Goal: Task Accomplishment & Management: Manage account settings

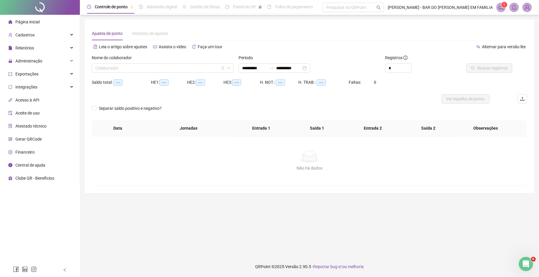
type input "**********"
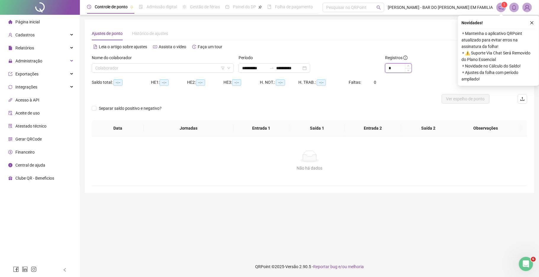
click at [403, 65] on input "*" at bounding box center [398, 68] width 26 height 9
type input "*"
click at [529, 24] on button "button" at bounding box center [531, 22] width 7 height 7
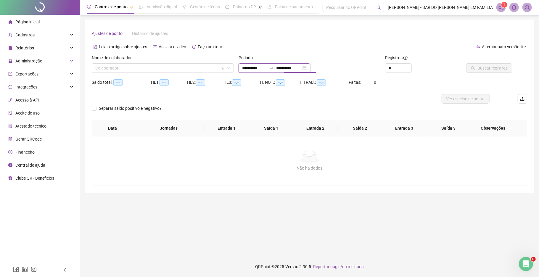
click at [286, 69] on input "**********" at bounding box center [288, 68] width 25 height 7
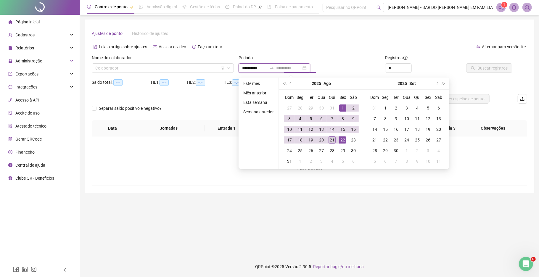
type input "**********"
click at [334, 139] on div "21" at bounding box center [331, 139] width 7 height 7
type input "**********"
click at [209, 66] on input "search" at bounding box center [160, 68] width 130 height 9
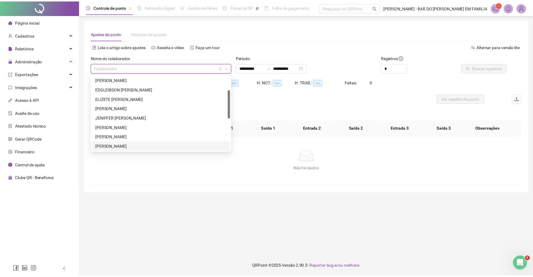
scroll to position [47, 0]
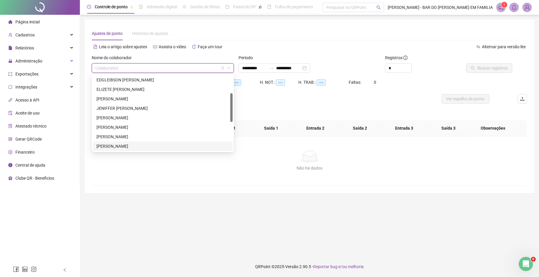
click at [173, 148] on div "[PERSON_NAME]" at bounding box center [162, 146] width 133 height 7
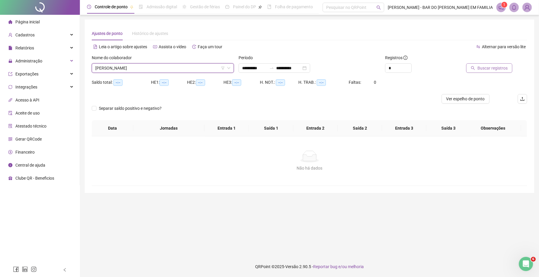
click at [471, 70] on button "Buscar registros" at bounding box center [489, 67] width 46 height 9
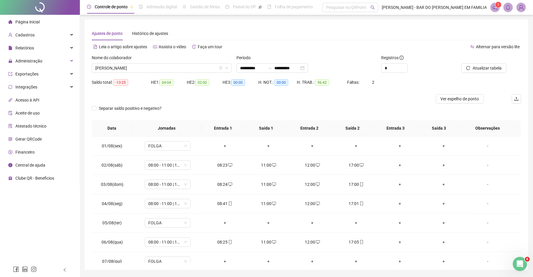
click at [521, 251] on div "**********" at bounding box center [307, 145] width 444 height 250
click at [519, 251] on div "**********" at bounding box center [307, 145] width 444 height 250
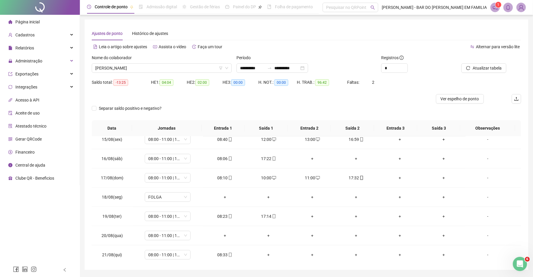
scroll to position [280, 0]
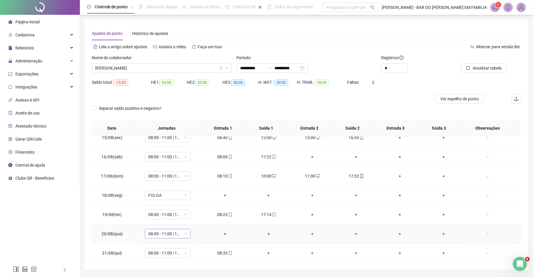
click at [183, 233] on span "08:00 - 11:00 | 12:00 - 16:20" at bounding box center [167, 233] width 39 height 9
click at [206, 205] on div "07:20 horas 08:00 - 11:00 | 12:00 - 16:20 04:00 horas 08:00 - 12:00 08:00 horas…" at bounding box center [175, 189] width 61 height 76
click at [206, 201] on div "07:20 horas 08:00 - 11:00 | 12:00 - 16:20 04:00 horas 08:00 - 12:00 08:00 horas…" at bounding box center [175, 189] width 61 height 76
click at [186, 196] on div "Folga" at bounding box center [177, 195] width 50 height 7
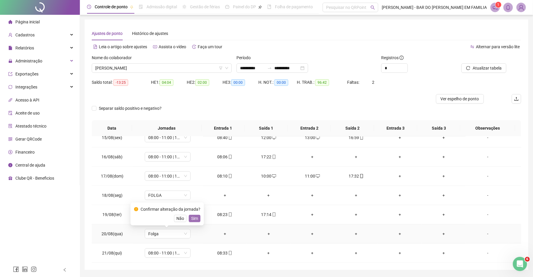
click at [194, 217] on span "Sim" at bounding box center [194, 218] width 7 height 7
click at [310, 217] on div "+" at bounding box center [312, 214] width 34 height 7
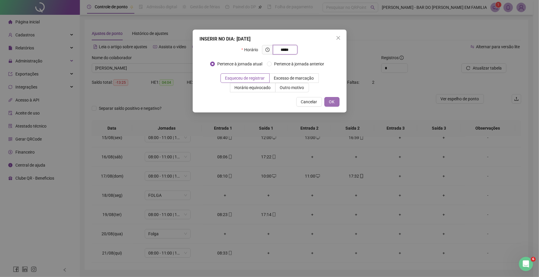
type input "*****"
click at [332, 103] on span "OK" at bounding box center [332, 102] width 6 height 7
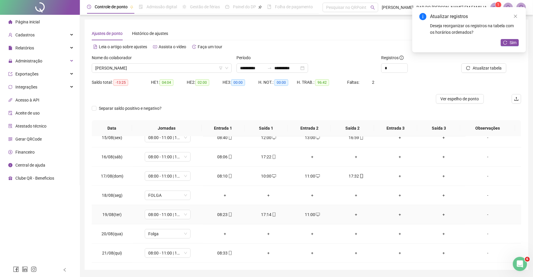
click at [353, 216] on div "+" at bounding box center [356, 214] width 34 height 7
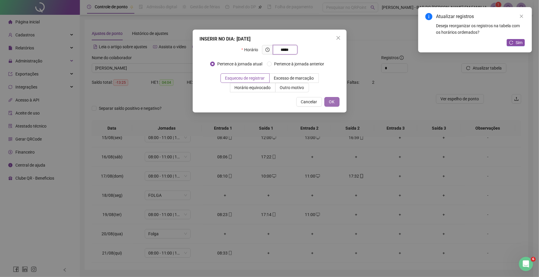
type input "*****"
click at [327, 103] on button "OK" at bounding box center [331, 101] width 15 height 9
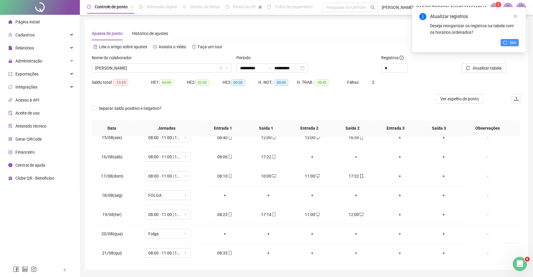
click at [511, 43] on span "Sim" at bounding box center [513, 42] width 7 height 7
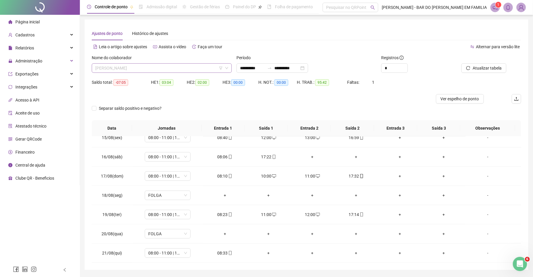
click at [177, 66] on span "[PERSON_NAME]" at bounding box center [161, 68] width 133 height 9
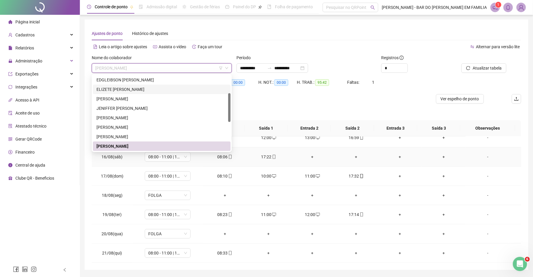
click at [309, 158] on div "+" at bounding box center [312, 157] width 34 height 7
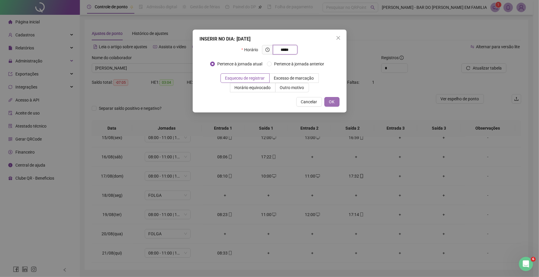
type input "*****"
click at [333, 105] on button "OK" at bounding box center [331, 101] width 15 height 9
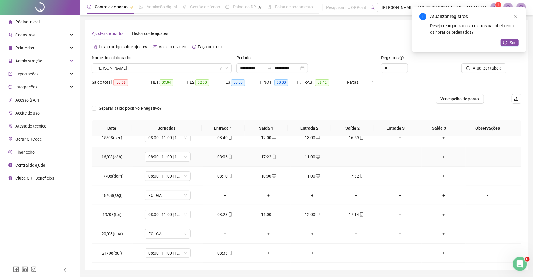
click at [353, 157] on div "+" at bounding box center [356, 157] width 34 height 7
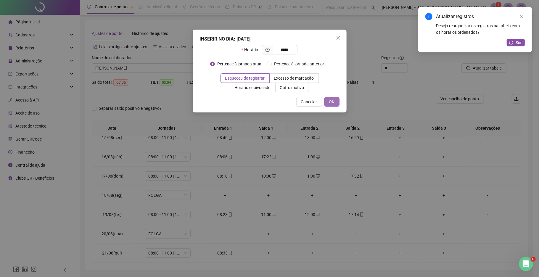
type input "*****"
click at [334, 100] on button "OK" at bounding box center [331, 101] width 15 height 9
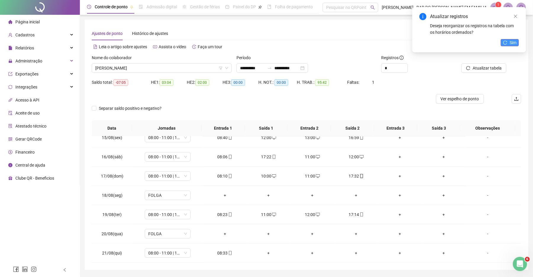
click at [513, 41] on span "Sim" at bounding box center [513, 42] width 7 height 7
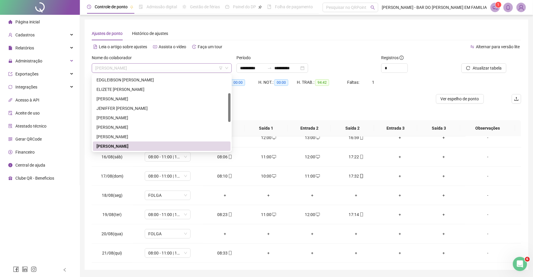
click at [186, 70] on span "[PERSON_NAME]" at bounding box center [161, 68] width 133 height 9
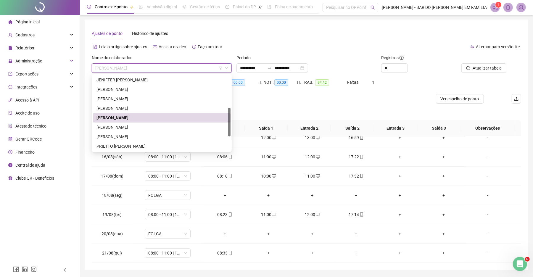
scroll to position [85, 0]
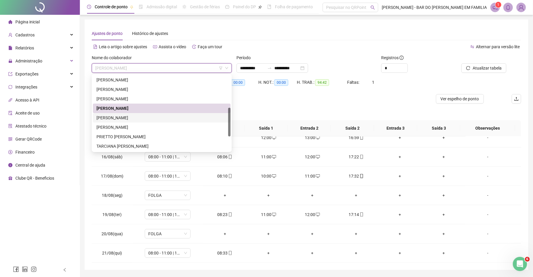
click at [155, 120] on div "[PERSON_NAME]" at bounding box center [161, 118] width 131 height 7
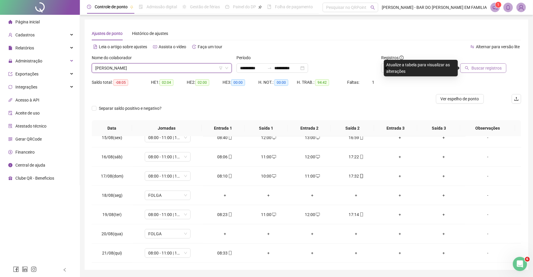
click at [471, 68] on button "Buscar registros" at bounding box center [483, 67] width 46 height 9
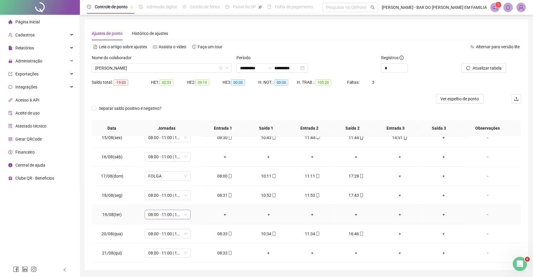
click at [180, 217] on span "08:00 - 11:00 | 12:00 - 16:20" at bounding box center [167, 214] width 39 height 9
click at [197, 178] on div "Folga" at bounding box center [177, 176] width 50 height 7
click at [191, 198] on span "Sim" at bounding box center [194, 199] width 7 height 7
click at [171, 179] on span "FOLGA" at bounding box center [167, 176] width 39 height 9
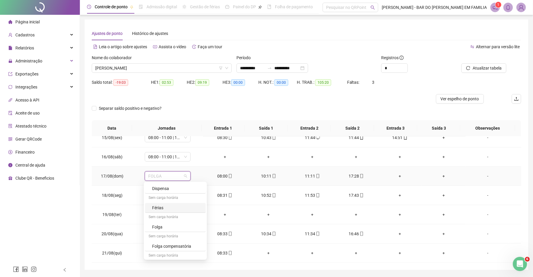
scroll to position [1, 0]
click at [199, 194] on div "08:00 - 11:00 | 12:00 - 16:20" at bounding box center [177, 195] width 50 height 7
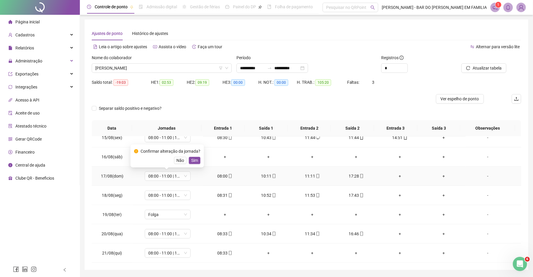
click at [196, 155] on div "Confirmar alteração da jornada? Não Sim" at bounding box center [167, 156] width 66 height 16
click at [195, 157] on span "Sim" at bounding box center [194, 160] width 7 height 7
click at [488, 69] on span "Atualizar tabela" at bounding box center [487, 68] width 29 height 7
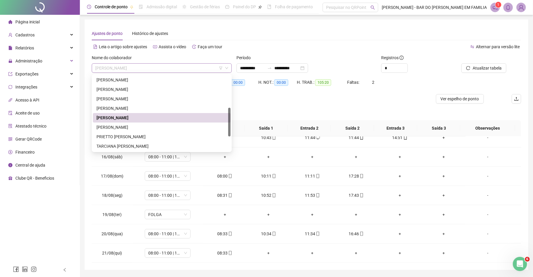
click at [169, 71] on span "[PERSON_NAME]" at bounding box center [161, 68] width 133 height 9
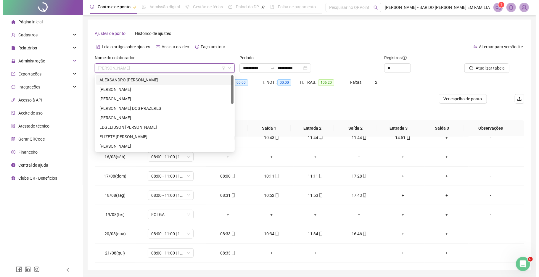
scroll to position [123, 0]
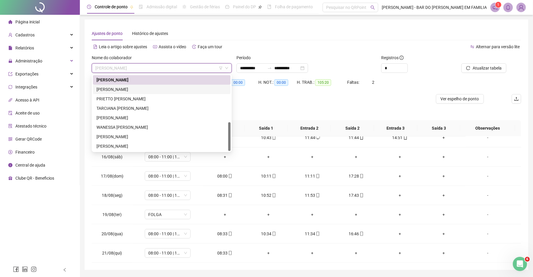
click at [133, 88] on div "[PERSON_NAME]" at bounding box center [161, 89] width 131 height 7
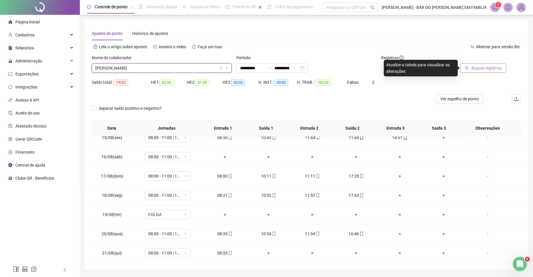
click at [484, 69] on span "Buscar registros" at bounding box center [486, 68] width 30 height 7
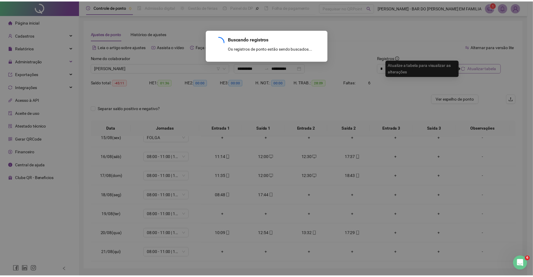
scroll to position [86, 0]
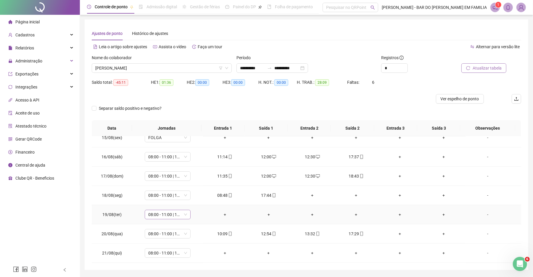
click at [183, 214] on span "08:00 - 11:00 | 12:00 - 16:20" at bounding box center [167, 214] width 39 height 9
click at [185, 177] on div "Folga" at bounding box center [177, 176] width 50 height 7
click at [191, 199] on span "Sim" at bounding box center [194, 199] width 7 height 7
click at [309, 196] on div "+" at bounding box center [312, 195] width 34 height 7
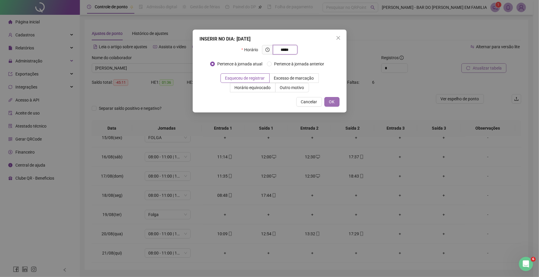
type input "*****"
click at [329, 104] on span "OK" at bounding box center [332, 102] width 6 height 7
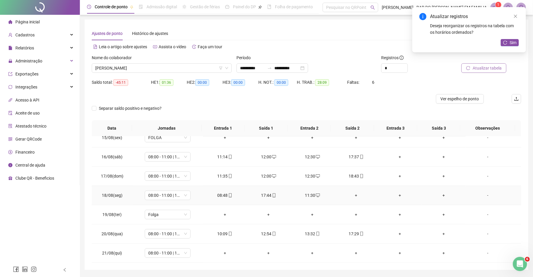
click at [353, 197] on div "+" at bounding box center [356, 195] width 34 height 7
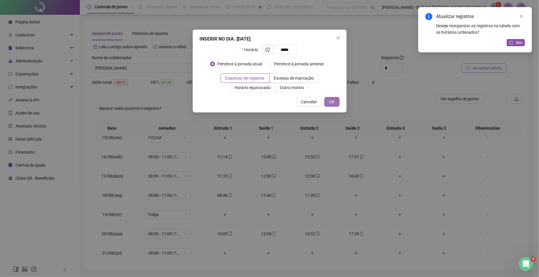
type input "*****"
click at [334, 105] on button "OK" at bounding box center [331, 101] width 15 height 9
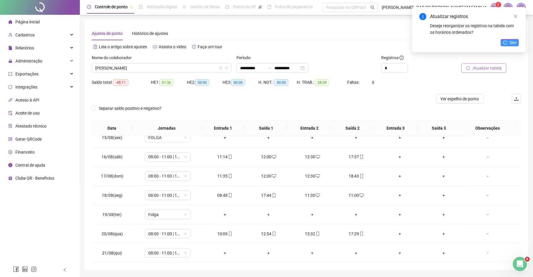
click at [511, 39] on span "Sim" at bounding box center [513, 42] width 7 height 7
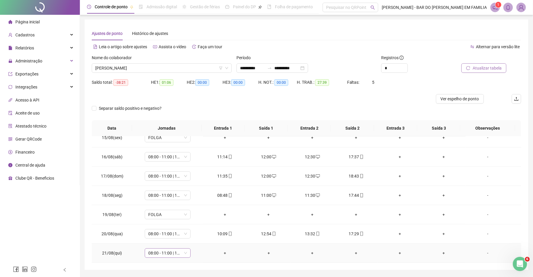
click at [182, 252] on span "08:00 - 11:00 | 12:00 - 16:20" at bounding box center [167, 253] width 39 height 9
click at [481, 67] on span "Atualizar tabela" at bounding box center [487, 68] width 29 height 7
click at [472, 67] on button "Atualizar tabela" at bounding box center [483, 67] width 45 height 9
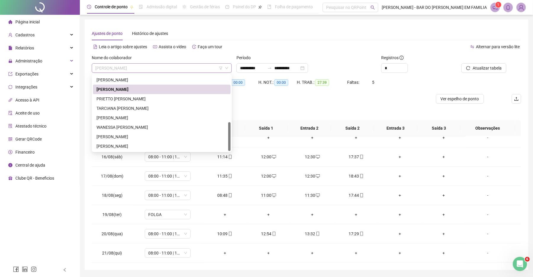
click at [207, 67] on span "[PERSON_NAME]" at bounding box center [161, 68] width 133 height 9
click at [175, 98] on div "PRIETTO [PERSON_NAME]" at bounding box center [161, 99] width 131 height 7
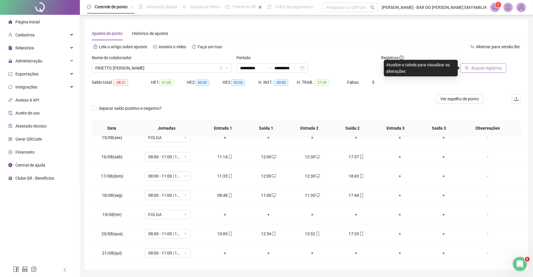
click at [480, 68] on span "Buscar registros" at bounding box center [486, 68] width 30 height 7
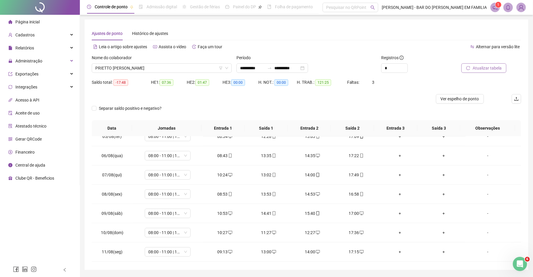
click at [522, 228] on div "**********" at bounding box center [307, 145] width 444 height 250
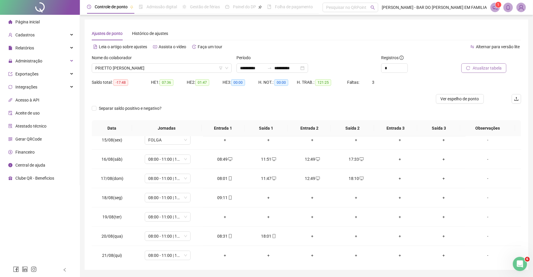
scroll to position [280, 0]
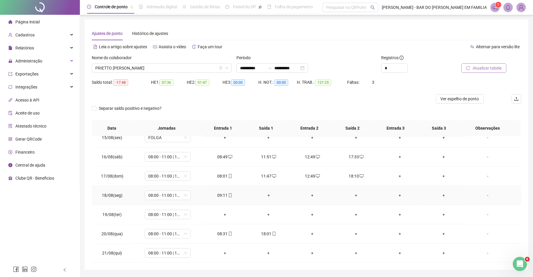
click at [269, 194] on div "+" at bounding box center [269, 195] width 34 height 7
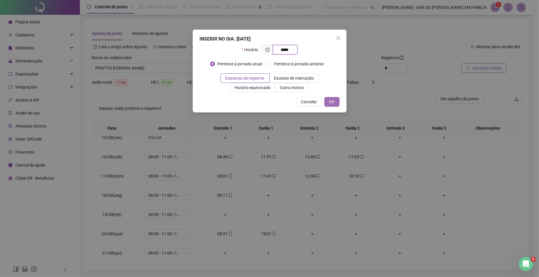
type input "*****"
click at [328, 104] on button "OK" at bounding box center [331, 101] width 15 height 9
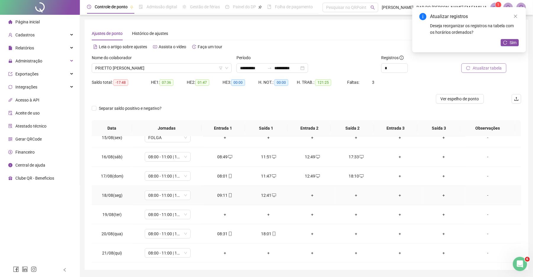
click at [310, 196] on div "+" at bounding box center [312, 195] width 34 height 7
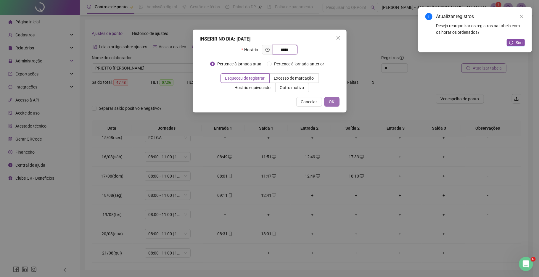
type input "*****"
click at [335, 104] on button "OK" at bounding box center [331, 101] width 15 height 9
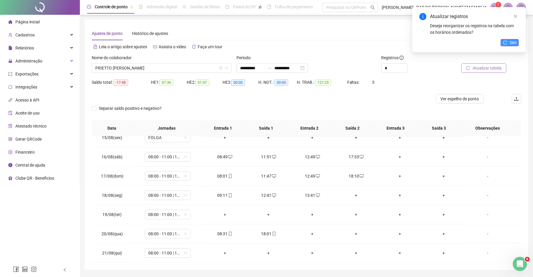
click at [507, 41] on icon "reload" at bounding box center [505, 43] width 4 height 4
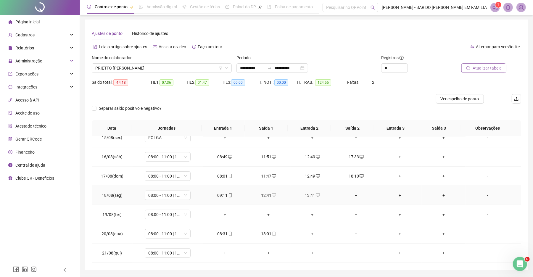
click at [350, 195] on div "+" at bounding box center [356, 195] width 34 height 7
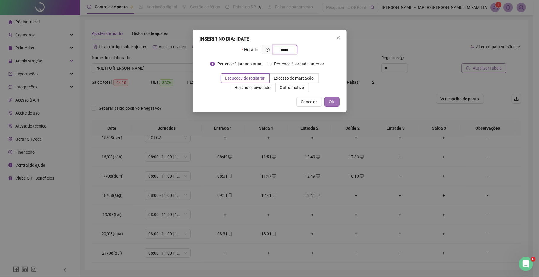
type input "*****"
click at [328, 100] on button "OK" at bounding box center [331, 101] width 15 height 9
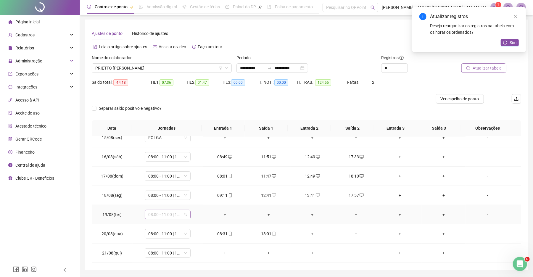
click at [181, 215] on span "08:00 - 11:00 | 12:00 - 16:20" at bounding box center [167, 214] width 39 height 9
click at [186, 145] on div "08:00 - 11:00 | 12:00 - 16:20" at bounding box center [177, 146] width 50 height 7
click at [195, 198] on span "Sim" at bounding box center [194, 199] width 7 height 7
click at [224, 216] on div "+" at bounding box center [225, 214] width 34 height 7
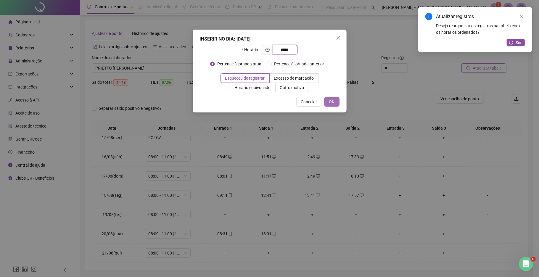
type input "*****"
click at [331, 102] on span "OK" at bounding box center [332, 102] width 6 height 7
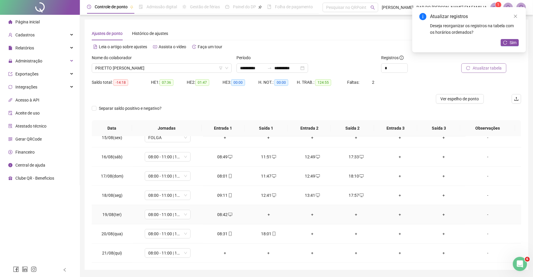
click at [267, 215] on div "+" at bounding box center [269, 214] width 34 height 7
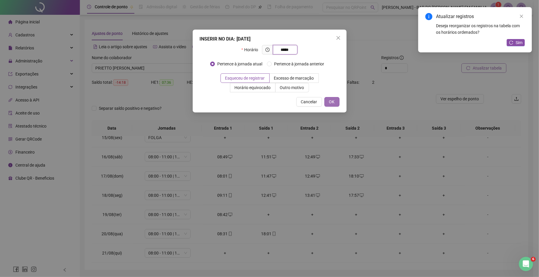
type input "*****"
click at [335, 101] on button "OK" at bounding box center [331, 101] width 15 height 9
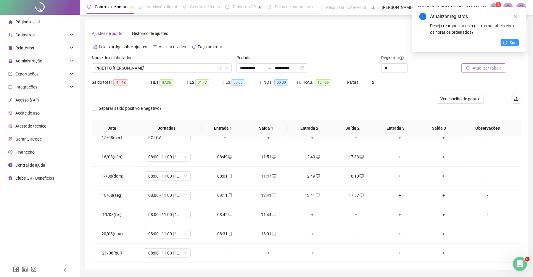
click at [514, 42] on span "Sim" at bounding box center [513, 42] width 7 height 7
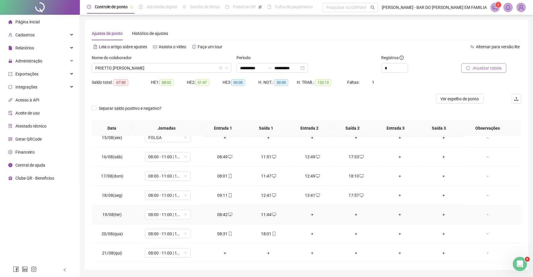
click at [308, 215] on div "+" at bounding box center [312, 214] width 34 height 7
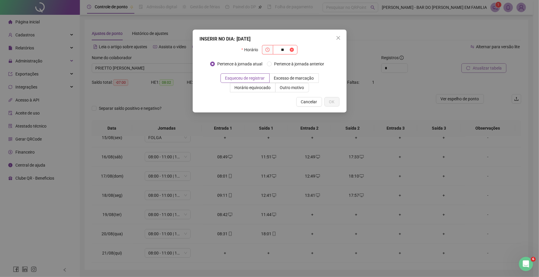
type input "*"
type input "*****"
click at [329, 102] on span "OK" at bounding box center [332, 102] width 6 height 7
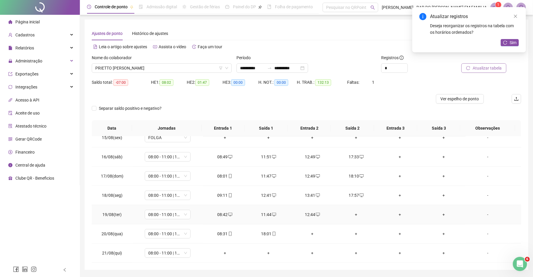
click at [352, 213] on div "+" at bounding box center [356, 214] width 34 height 7
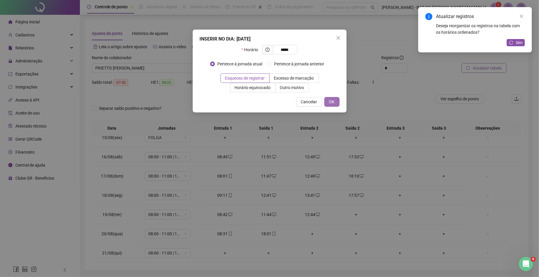
type input "*****"
click at [331, 105] on span "OK" at bounding box center [332, 102] width 6 height 7
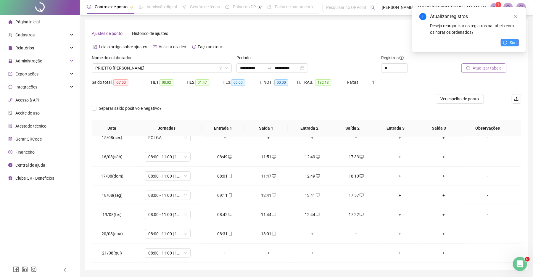
click at [508, 42] on button "Sim" at bounding box center [510, 42] width 18 height 7
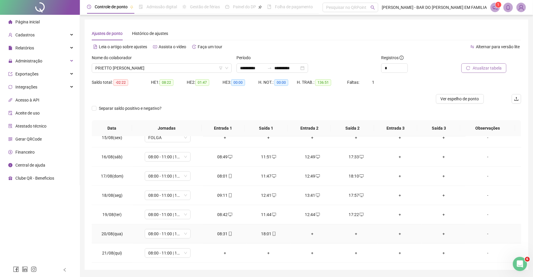
click at [308, 233] on div "+" at bounding box center [312, 234] width 34 height 7
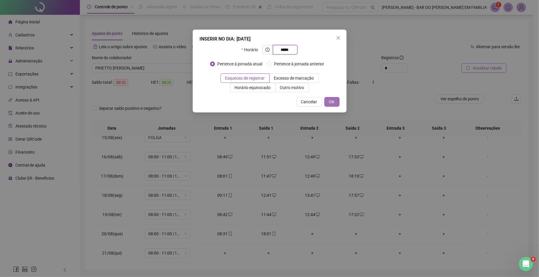
type input "*****"
click at [337, 101] on button "OK" at bounding box center [331, 101] width 15 height 9
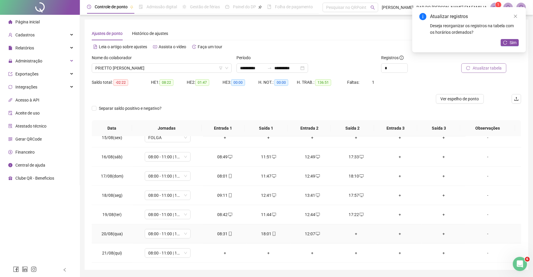
click at [352, 233] on div "+" at bounding box center [356, 234] width 34 height 7
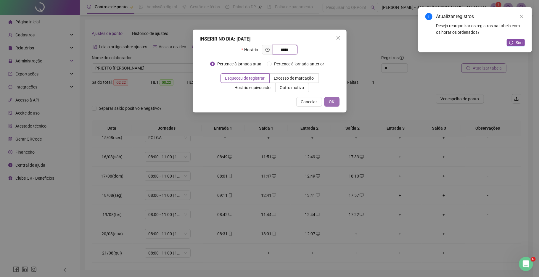
type input "*****"
click at [330, 103] on span "OK" at bounding box center [332, 102] width 6 height 7
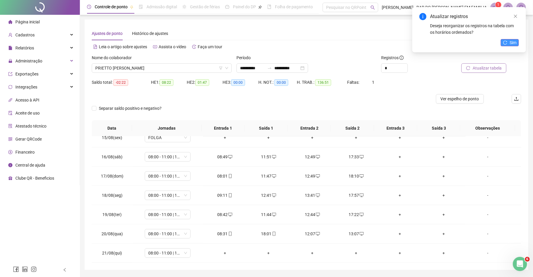
click at [512, 44] on span "Sim" at bounding box center [513, 42] width 7 height 7
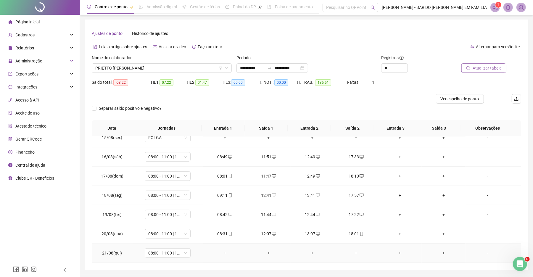
click at [223, 253] on div "+" at bounding box center [225, 253] width 34 height 7
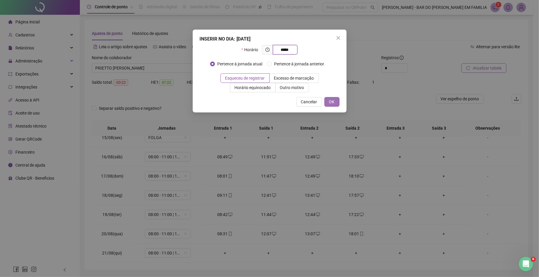
type input "*****"
click at [334, 101] on span "OK" at bounding box center [332, 102] width 6 height 7
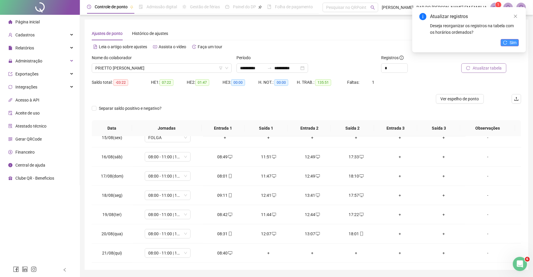
click at [511, 41] on span "Sim" at bounding box center [513, 42] width 7 height 7
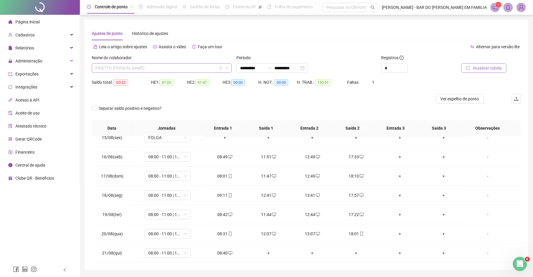
click at [194, 67] on span "PRIETTO [PERSON_NAME]" at bounding box center [161, 68] width 133 height 9
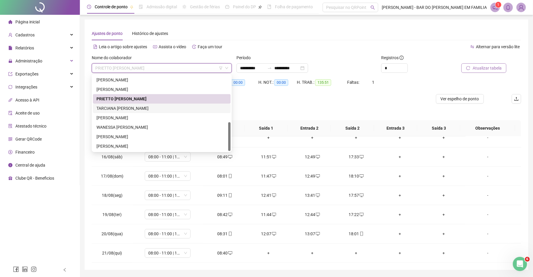
click at [166, 107] on div "TARCIANA [PERSON_NAME]" at bounding box center [161, 108] width 131 height 7
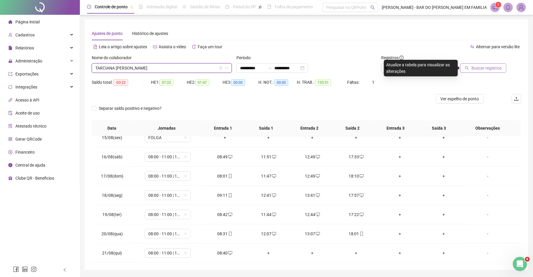
click at [475, 65] on span "Buscar registros" at bounding box center [486, 68] width 30 height 7
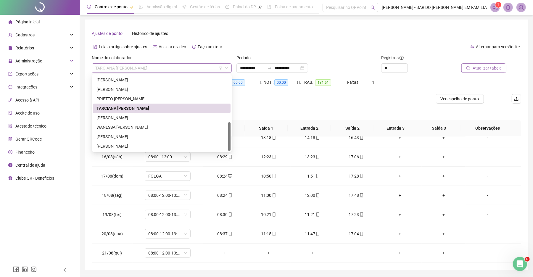
click at [215, 69] on span "TARCIANA [PERSON_NAME]" at bounding box center [161, 68] width 133 height 9
click at [170, 95] on div "PRIETTO [PERSON_NAME]" at bounding box center [162, 98] width 138 height 9
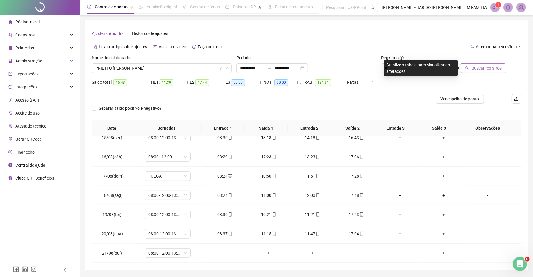
click at [473, 66] on span "Buscar registros" at bounding box center [486, 68] width 30 height 7
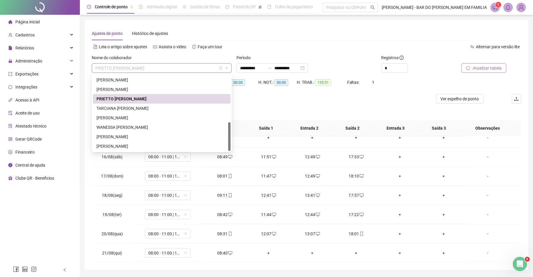
click at [212, 67] on span "PRIETTO [PERSON_NAME]" at bounding box center [161, 68] width 133 height 9
click at [138, 108] on div "TARCIANA [PERSON_NAME]" at bounding box center [161, 108] width 131 height 7
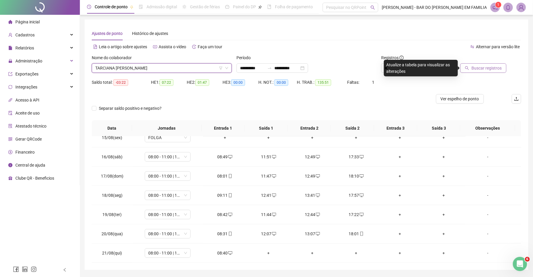
click at [475, 69] on span "Buscar registros" at bounding box center [486, 68] width 30 height 7
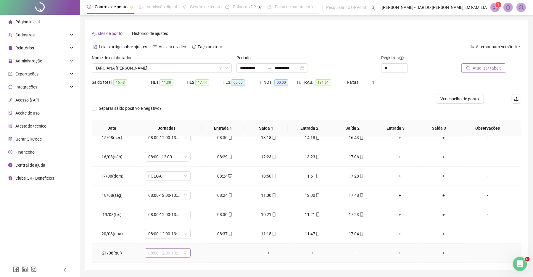
click at [182, 255] on span "08:00-12:00-13:00-17:00" at bounding box center [167, 253] width 39 height 9
click at [188, 218] on div "Folga" at bounding box center [175, 215] width 61 height 10
click at [193, 236] on span "Sim" at bounding box center [194, 237] width 7 height 7
click at [476, 68] on span "Atualizar tabela" at bounding box center [487, 68] width 29 height 7
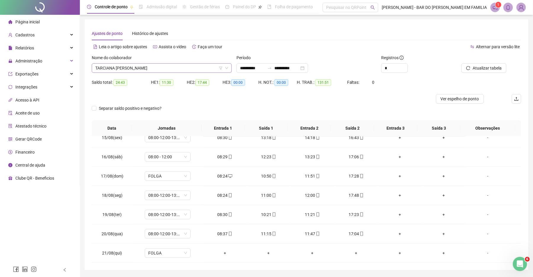
click at [170, 70] on span "TARCIANA [PERSON_NAME]" at bounding box center [161, 68] width 133 height 9
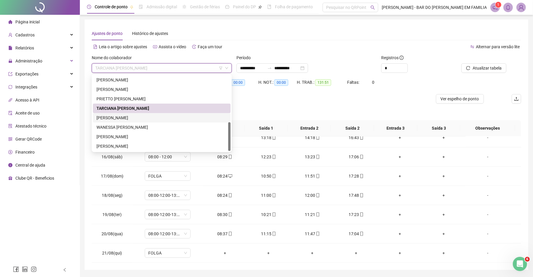
click at [140, 114] on div "[PERSON_NAME]" at bounding box center [162, 117] width 138 height 9
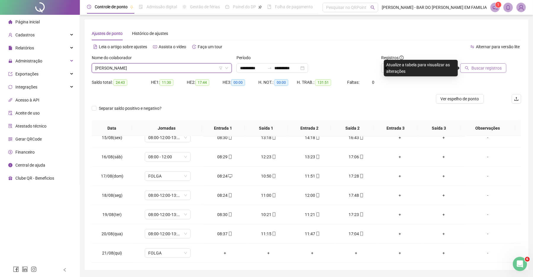
click at [485, 70] on span "Buscar registros" at bounding box center [486, 68] width 30 height 7
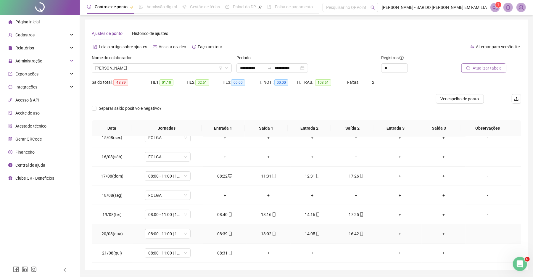
click at [308, 237] on td "14:05" at bounding box center [313, 233] width 44 height 19
click at [308, 234] on div "14:05" at bounding box center [312, 234] width 34 height 7
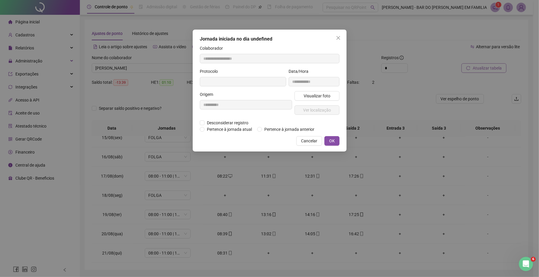
type input "**********"
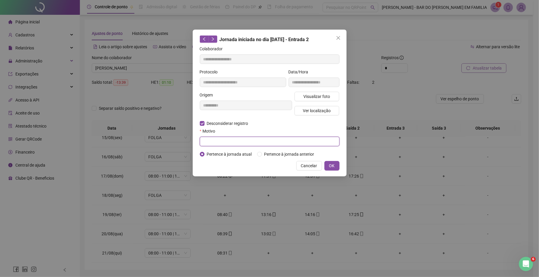
click at [205, 139] on input "text" at bounding box center [270, 141] width 140 height 9
type input "******"
click at [335, 164] on button "OK" at bounding box center [331, 165] width 15 height 9
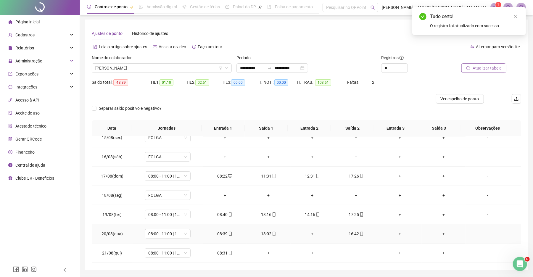
click at [309, 232] on div "+" at bounding box center [312, 234] width 34 height 7
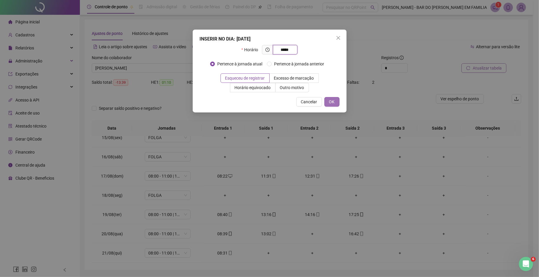
type input "*****"
click at [329, 99] on span "OK" at bounding box center [332, 102] width 6 height 7
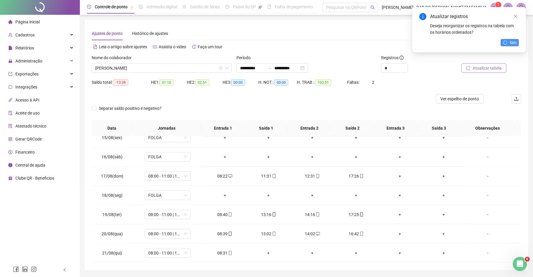
click at [509, 44] on button "Sim" at bounding box center [510, 42] width 18 height 7
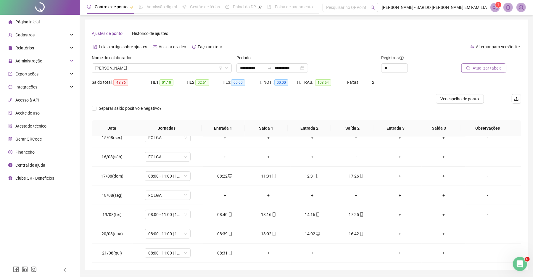
click at [490, 67] on span "Atualizar tabela" at bounding box center [487, 68] width 29 height 7
click at [148, 70] on span "[PERSON_NAME]" at bounding box center [161, 68] width 133 height 9
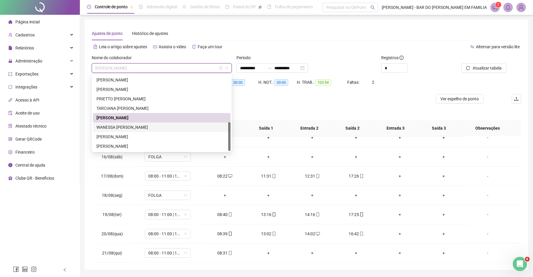
click at [131, 127] on div "WANESSA [PERSON_NAME]" at bounding box center [161, 127] width 131 height 7
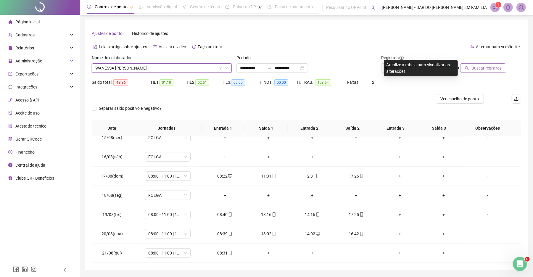
click at [494, 70] on span "Buscar registros" at bounding box center [486, 68] width 30 height 7
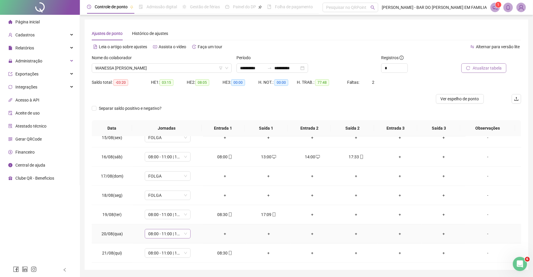
click at [179, 235] on span "08:00 - 11:00 | 12:00 - 16:20" at bounding box center [167, 233] width 39 height 9
click at [192, 197] on div "Folga" at bounding box center [177, 195] width 50 height 7
click at [194, 218] on span "Sim" at bounding box center [194, 218] width 7 height 7
click at [309, 215] on div "+" at bounding box center [312, 214] width 34 height 7
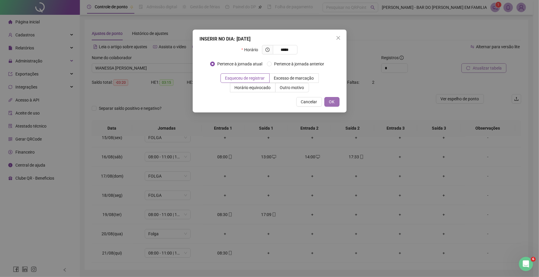
type input "*****"
click at [329, 104] on span "OK" at bounding box center [332, 102] width 6 height 7
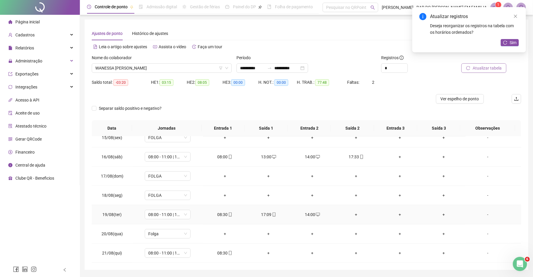
click at [352, 214] on div "+" at bounding box center [356, 214] width 34 height 7
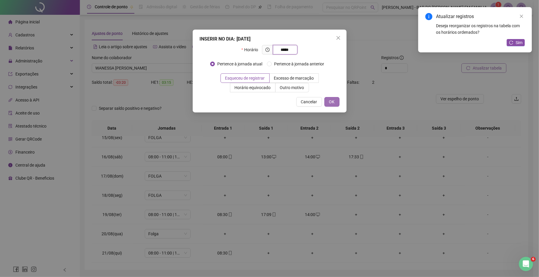
type input "*****"
click at [333, 100] on span "OK" at bounding box center [332, 102] width 6 height 7
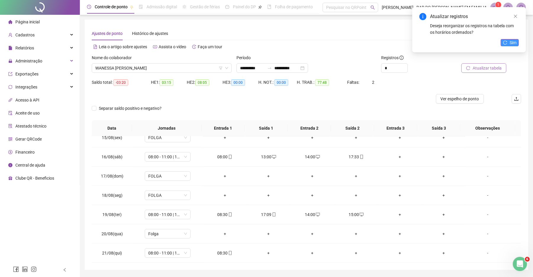
click at [510, 41] on span "Sim" at bounding box center [513, 42] width 7 height 7
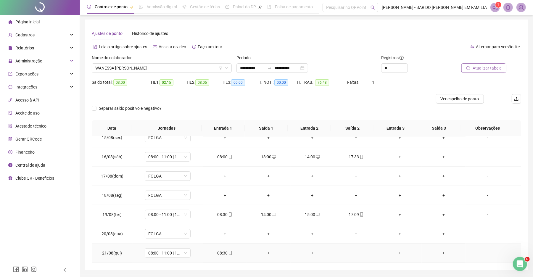
click at [268, 252] on div "+" at bounding box center [269, 253] width 34 height 7
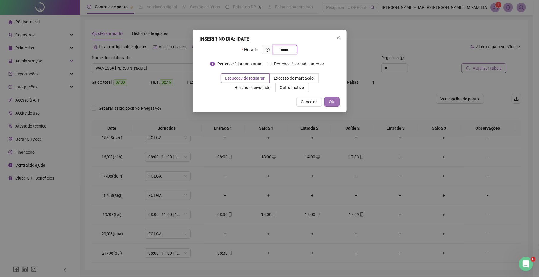
type input "*****"
click at [329, 102] on span "OK" at bounding box center [332, 102] width 6 height 7
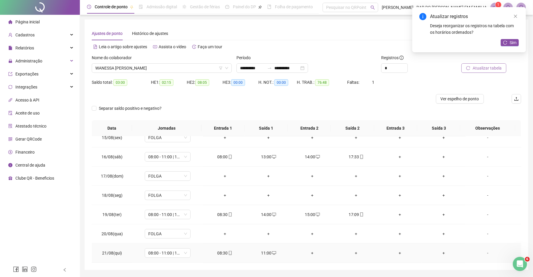
click at [307, 252] on div "+" at bounding box center [312, 253] width 34 height 7
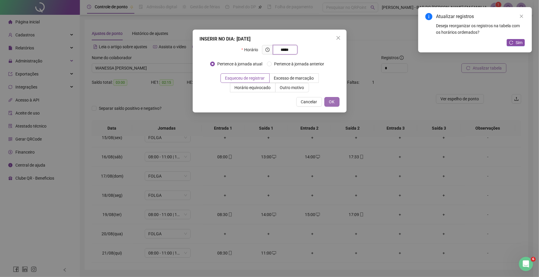
type input "*****"
click at [332, 100] on span "OK" at bounding box center [332, 102] width 6 height 7
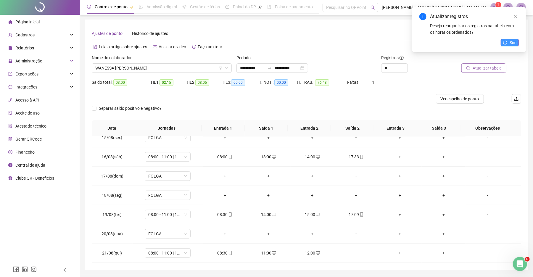
click at [513, 42] on span "Sim" at bounding box center [513, 42] width 7 height 7
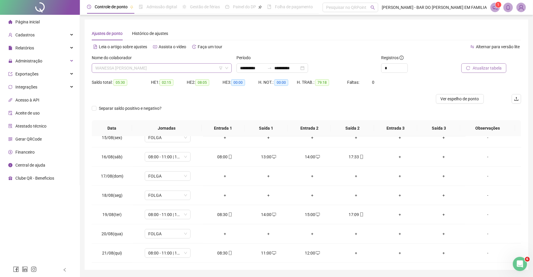
click at [158, 70] on span "WANESSA [PERSON_NAME]" at bounding box center [161, 68] width 133 height 9
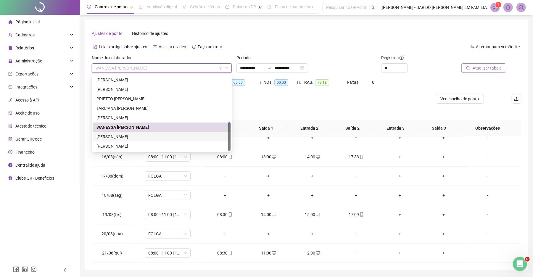
click at [137, 140] on div "[PERSON_NAME]" at bounding box center [161, 136] width 131 height 7
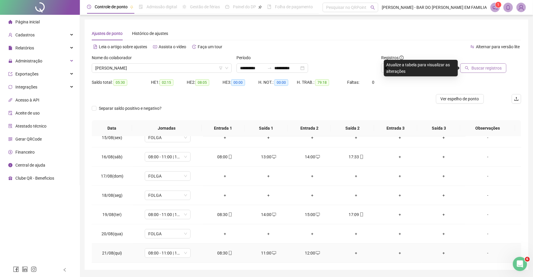
click at [351, 255] on div "+" at bounding box center [356, 253] width 34 height 7
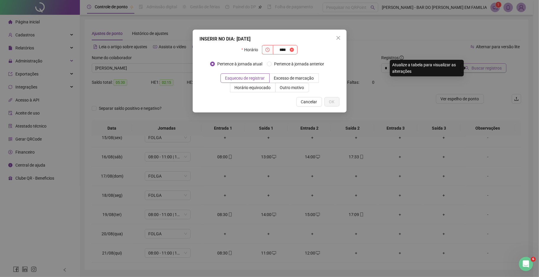
type input "*"
type input "*****"
click at [333, 104] on span "OK" at bounding box center [332, 102] width 6 height 7
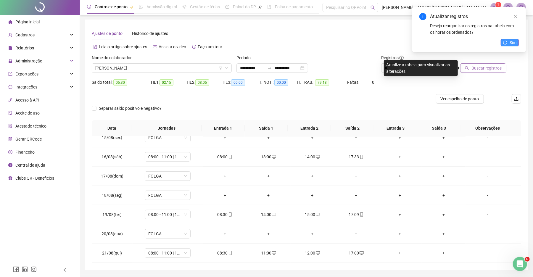
click at [510, 41] on span "Sim" at bounding box center [513, 42] width 7 height 7
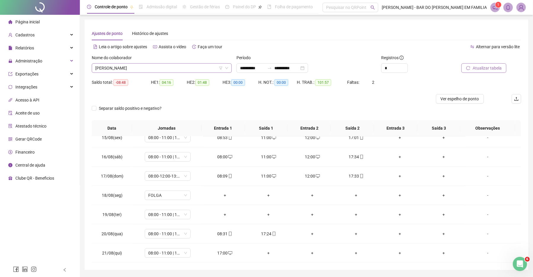
click at [204, 70] on span "[PERSON_NAME]" at bounding box center [161, 68] width 133 height 9
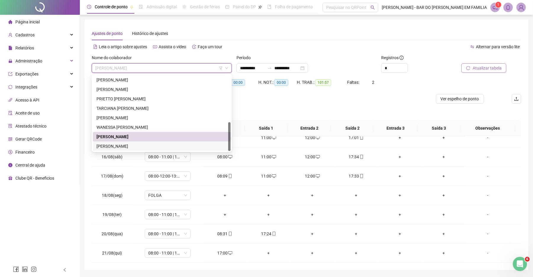
click at [161, 147] on div "[PERSON_NAME]" at bounding box center [161, 146] width 131 height 7
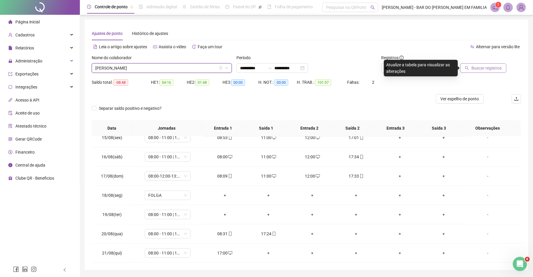
click at [471, 70] on button "Buscar registros" at bounding box center [483, 67] width 46 height 9
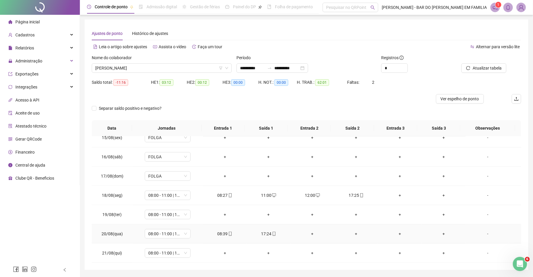
click at [311, 236] on div "+" at bounding box center [312, 234] width 34 height 7
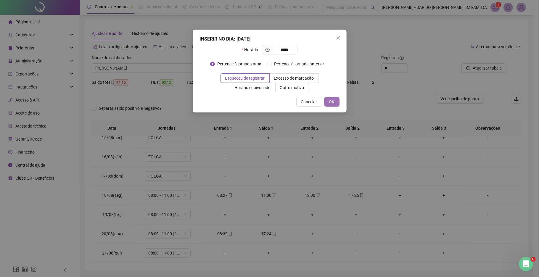
type input "*****"
click at [336, 103] on button "OK" at bounding box center [331, 101] width 15 height 9
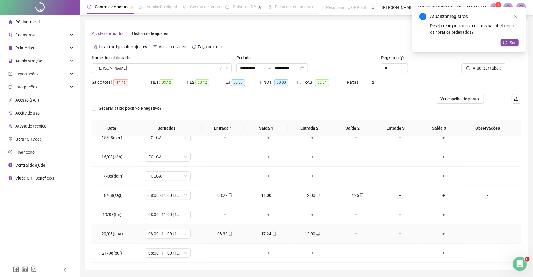
click at [353, 233] on div "+" at bounding box center [356, 234] width 34 height 7
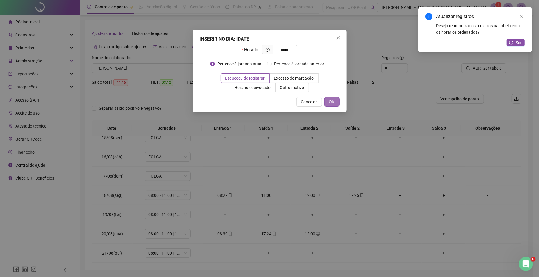
type input "*****"
click at [333, 100] on span "OK" at bounding box center [332, 102] width 6 height 7
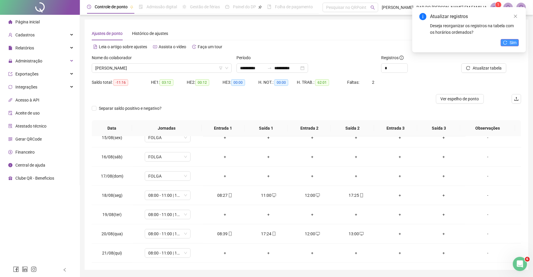
click at [511, 39] on span "Sim" at bounding box center [513, 42] width 7 height 7
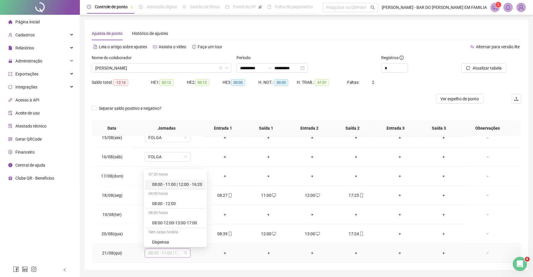
click at [181, 251] on span "08:00 - 11:00 | 12:00 - 16:20" at bounding box center [167, 253] width 39 height 9
click at [182, 213] on div "Folga" at bounding box center [177, 214] width 50 height 7
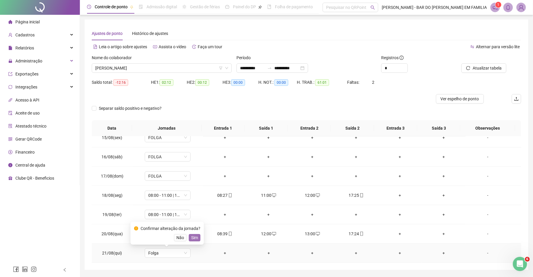
click at [191, 236] on span "Sim" at bounding box center [194, 237] width 7 height 7
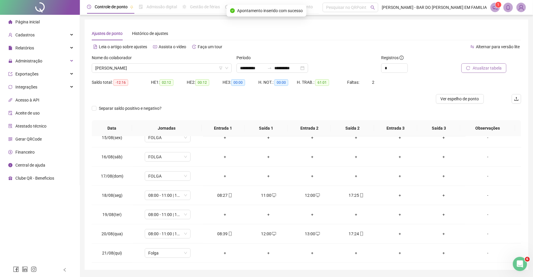
click at [495, 67] on span "Atualizar tabela" at bounding box center [487, 68] width 29 height 7
click at [476, 65] on span "Atualizar tabela" at bounding box center [487, 68] width 29 height 7
